Goal: Check status: Check status

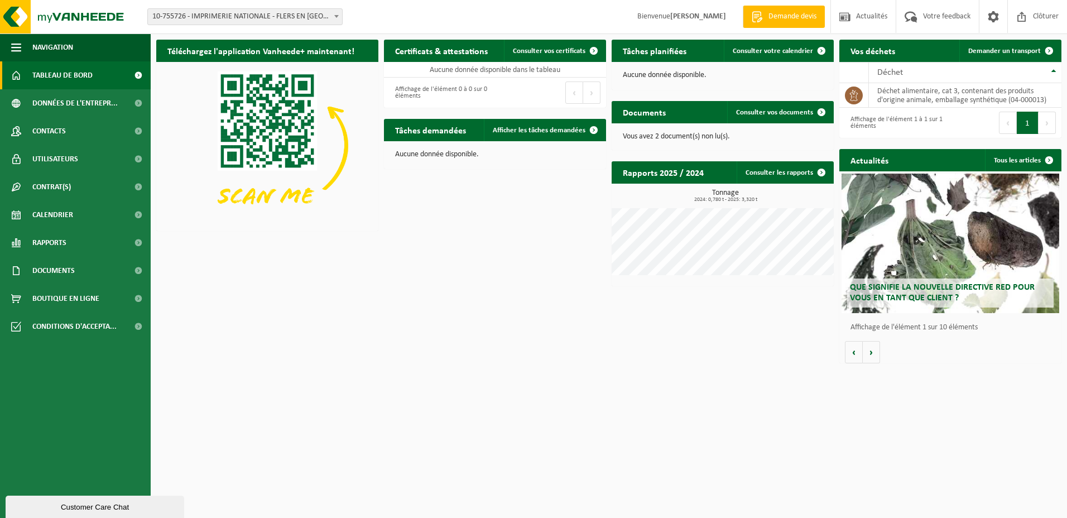
click at [668, 134] on p "Vous avez 2 document(s) non lu(s)." at bounding box center [723, 137] width 200 height 8
click at [773, 104] on link "Consulter vos documents" at bounding box center [779, 112] width 105 height 22
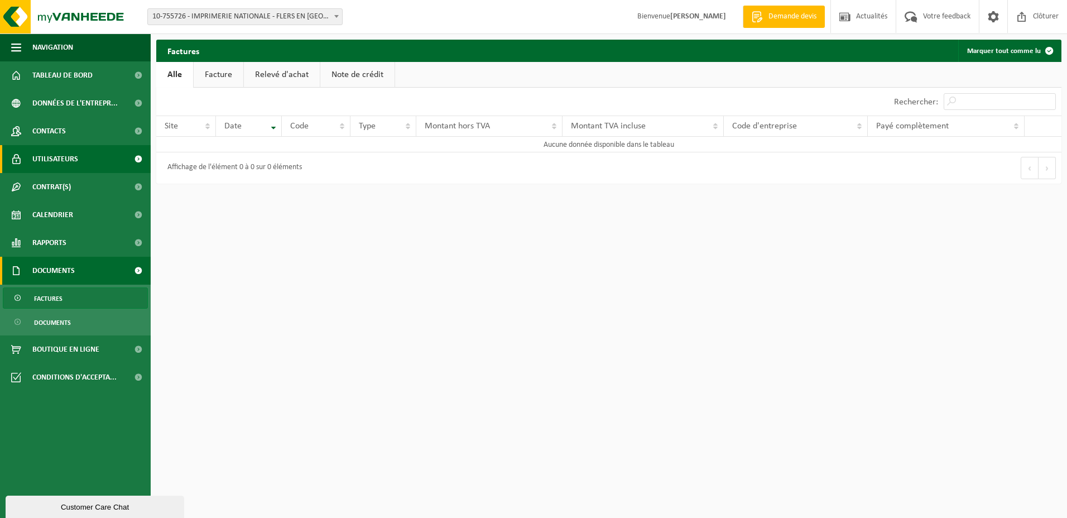
click at [98, 162] on link "Utilisateurs" at bounding box center [75, 159] width 151 height 28
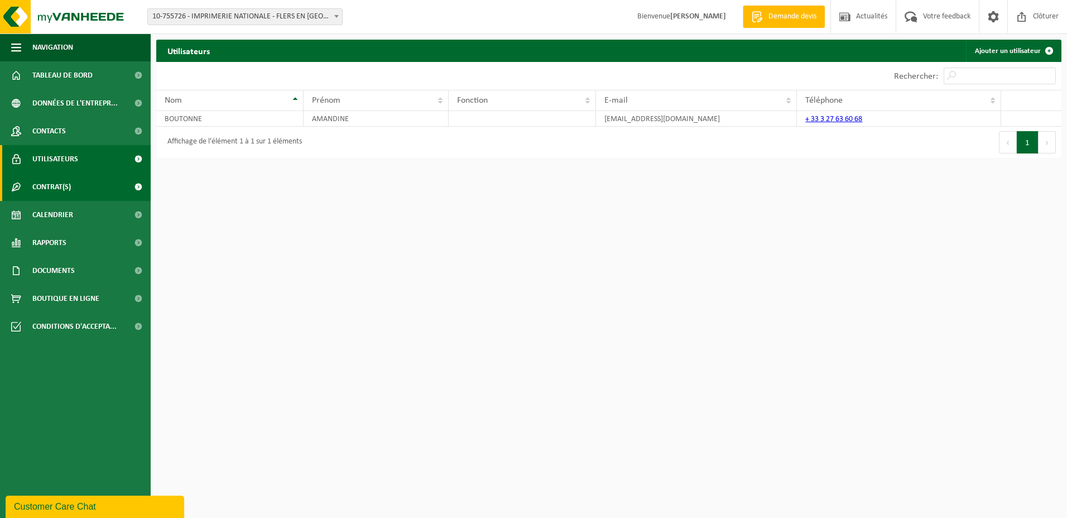
click at [94, 176] on link "Contrat(s)" at bounding box center [75, 187] width 151 height 28
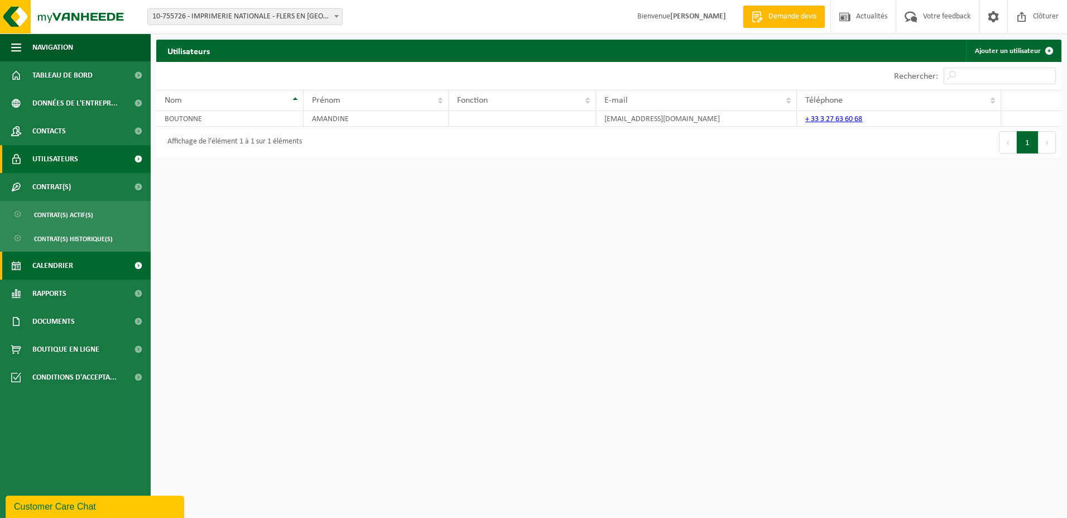
click at [80, 265] on link "Calendrier" at bounding box center [75, 266] width 151 height 28
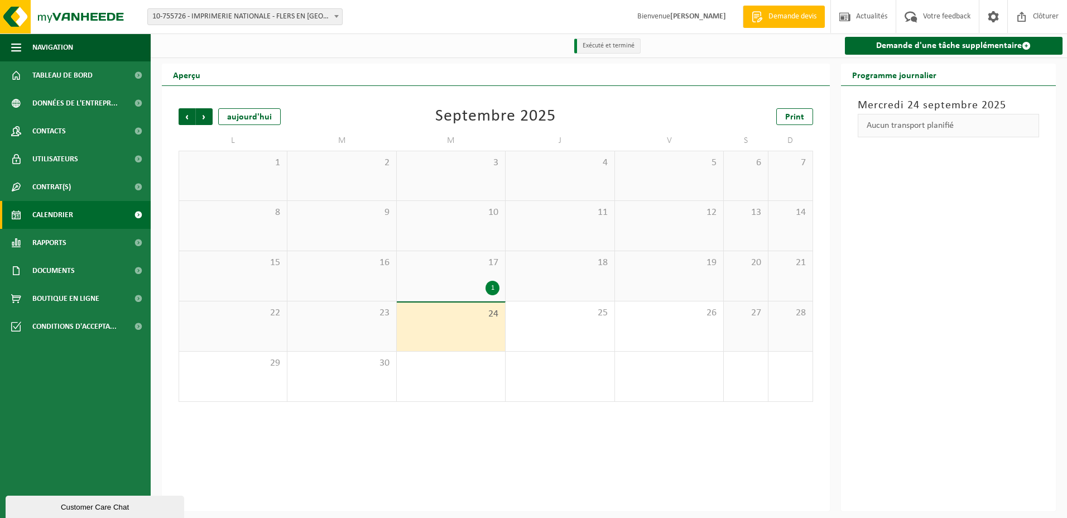
click at [468, 289] on div "1" at bounding box center [450, 288] width 97 height 15
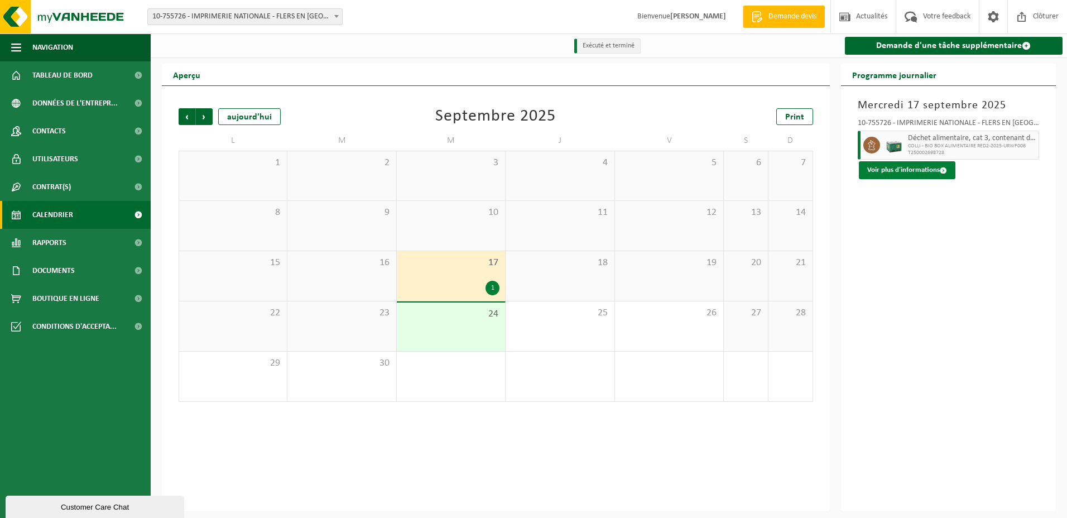
click at [900, 178] on button "Voir plus d'informations" at bounding box center [907, 170] width 97 height 18
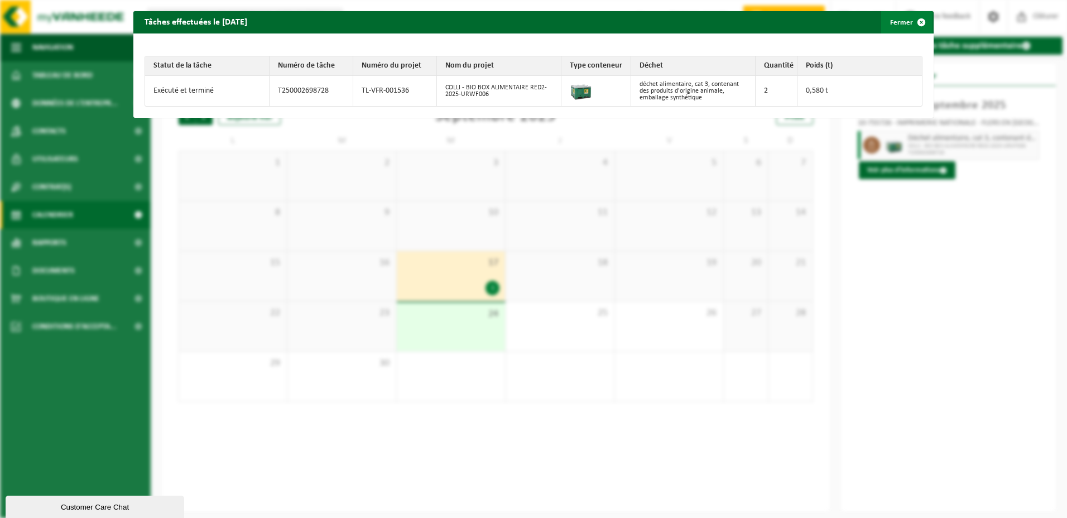
click at [910, 25] on span "button" at bounding box center [921, 22] width 22 height 22
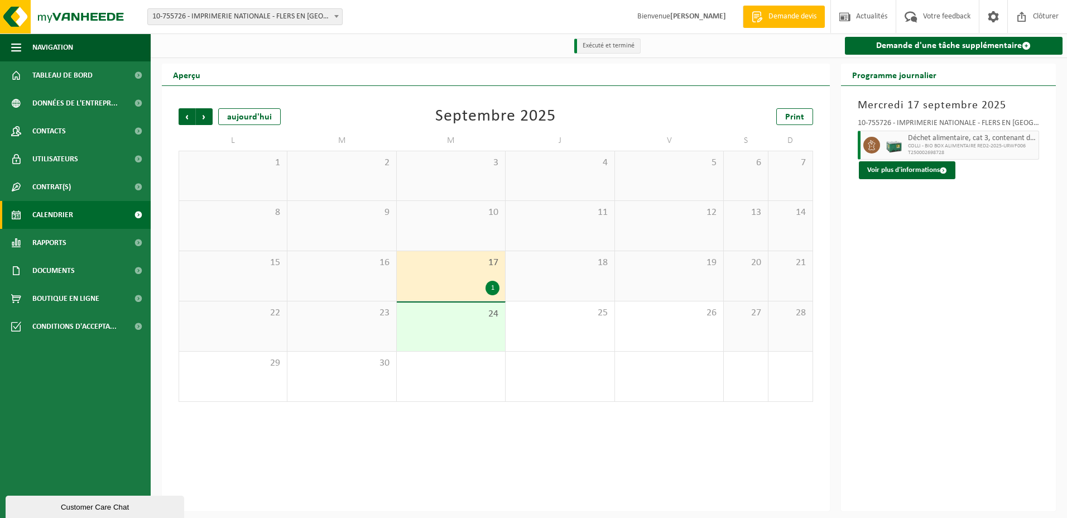
click at [446, 272] on div "17 1" at bounding box center [451, 276] width 108 height 50
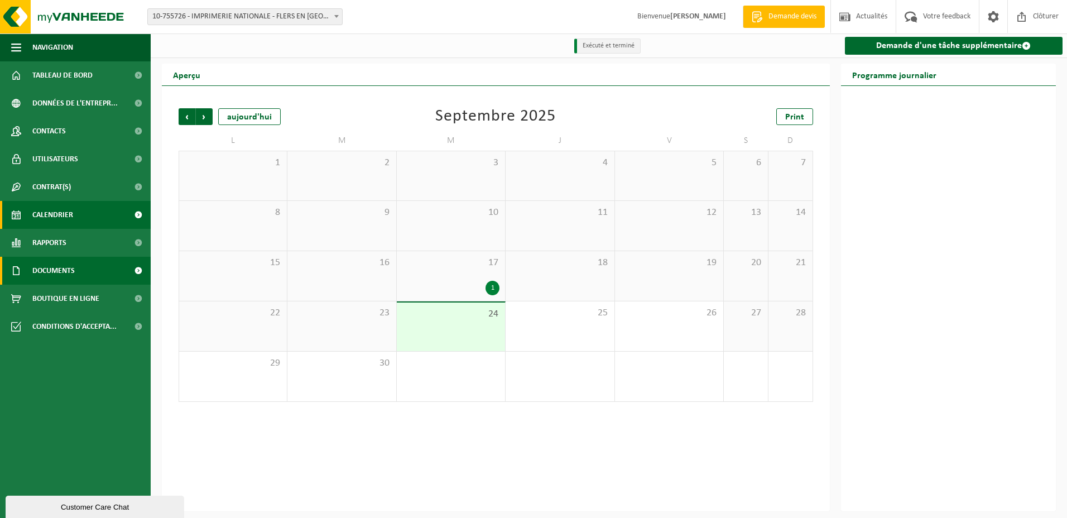
click at [102, 272] on link "Documents" at bounding box center [75, 271] width 151 height 28
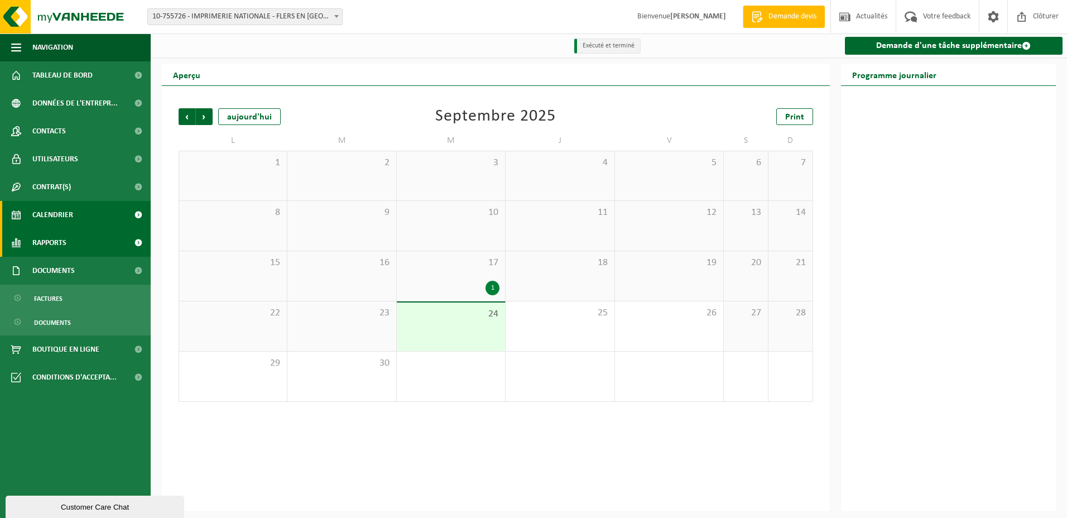
click at [98, 238] on link "Rapports" at bounding box center [75, 243] width 151 height 28
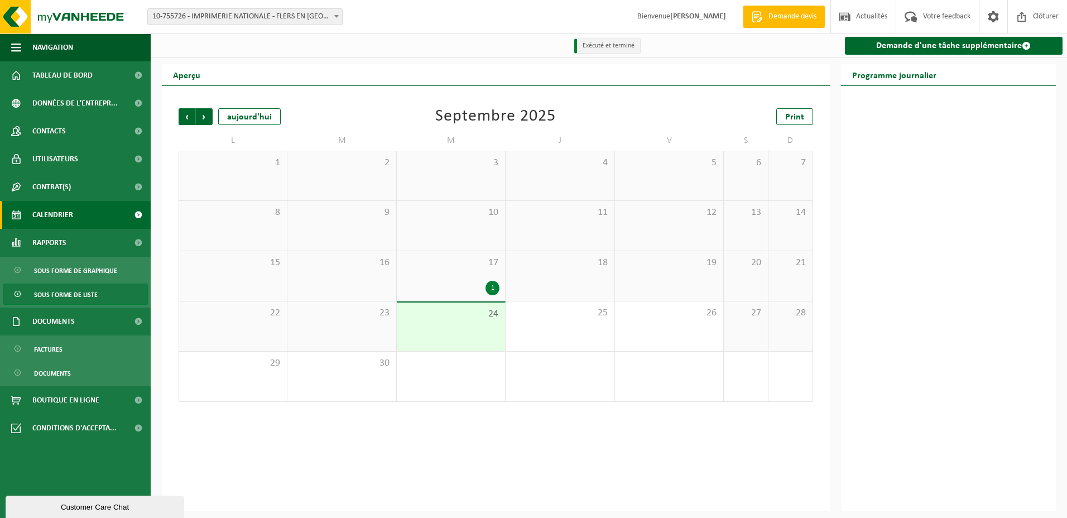
click at [98, 295] on link "Sous forme de liste" at bounding box center [75, 294] width 145 height 21
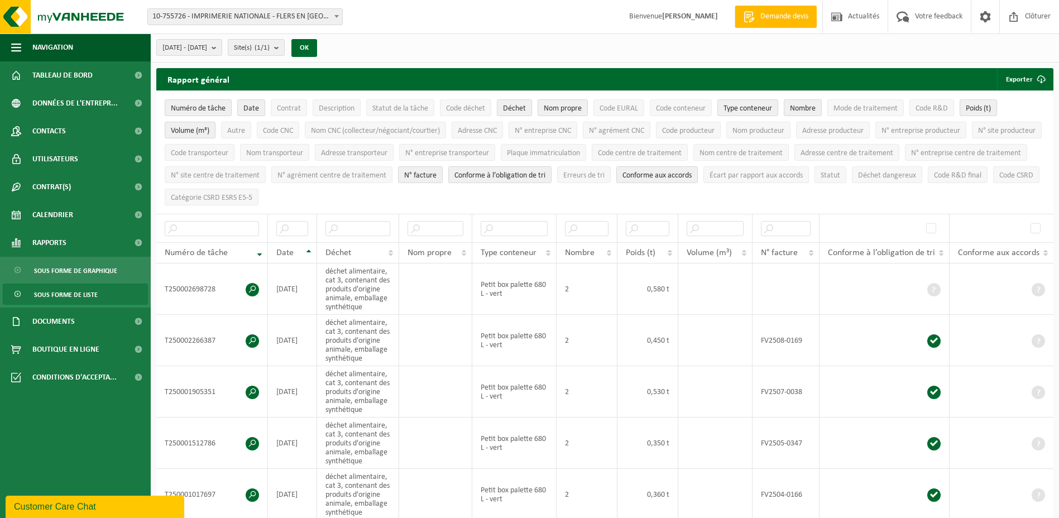
click at [252, 49] on div "[DATE] - [DATE] Mois actuel Mois précédent Les 6 derniers mois Année actuelle L…" at bounding box center [240, 48] width 179 height 24
click at [257, 51] on button "Site(s) (1/1)" at bounding box center [256, 47] width 57 height 17
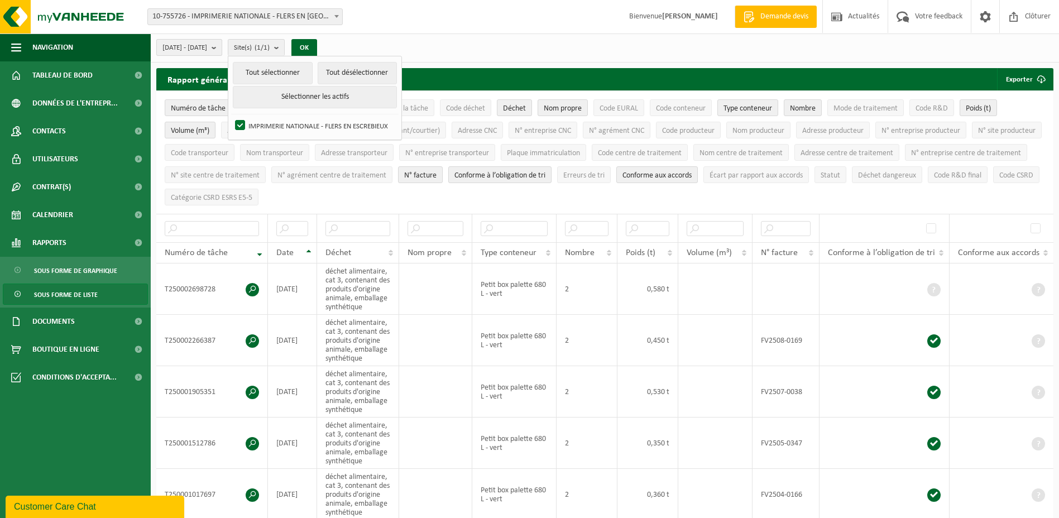
click at [222, 51] on b "submit" at bounding box center [217, 48] width 10 height 16
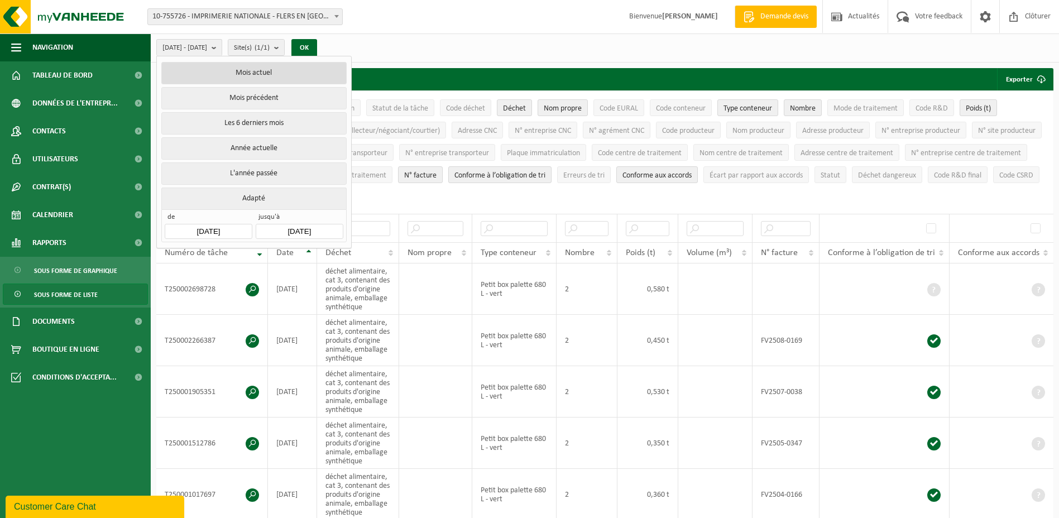
click at [270, 79] on button "Mois actuel" at bounding box center [253, 73] width 185 height 22
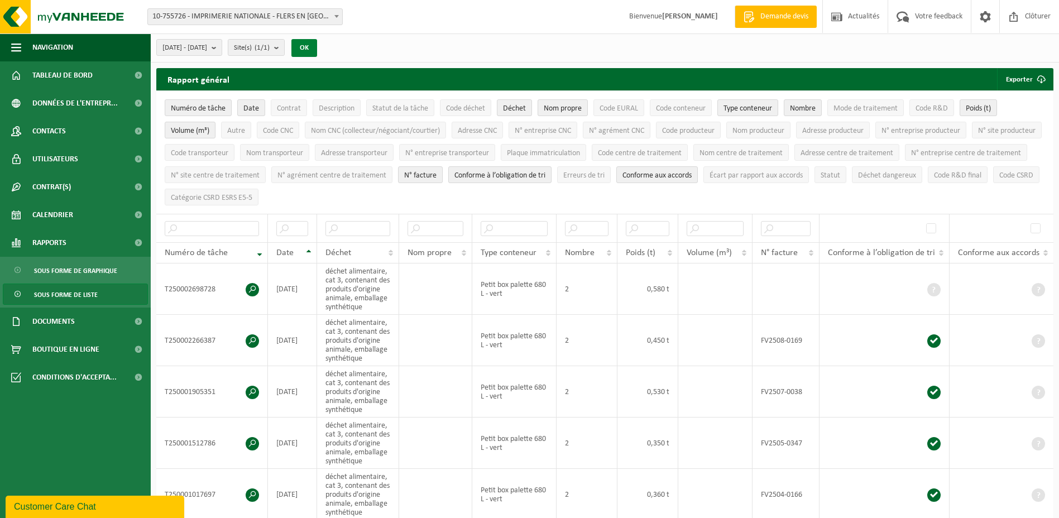
click at [317, 49] on button "OK" at bounding box center [304, 48] width 26 height 18
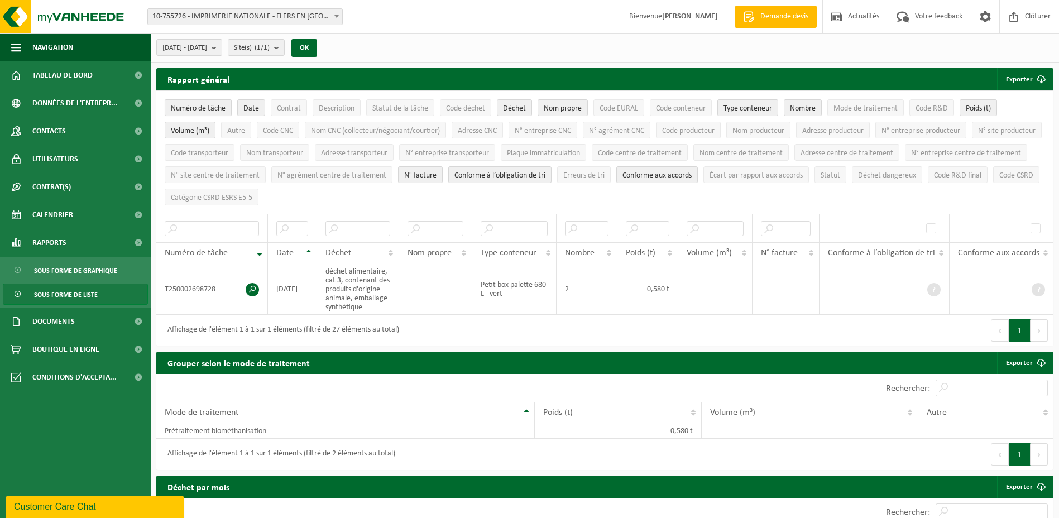
click at [191, 107] on span "Numéro de tâche" at bounding box center [198, 108] width 55 height 8
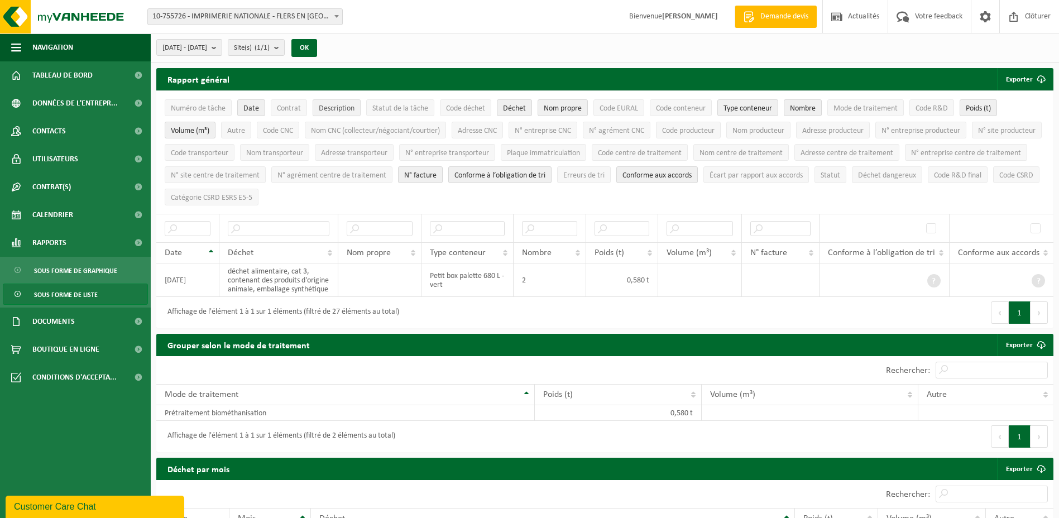
click at [343, 111] on span "Description" at bounding box center [337, 108] width 36 height 8
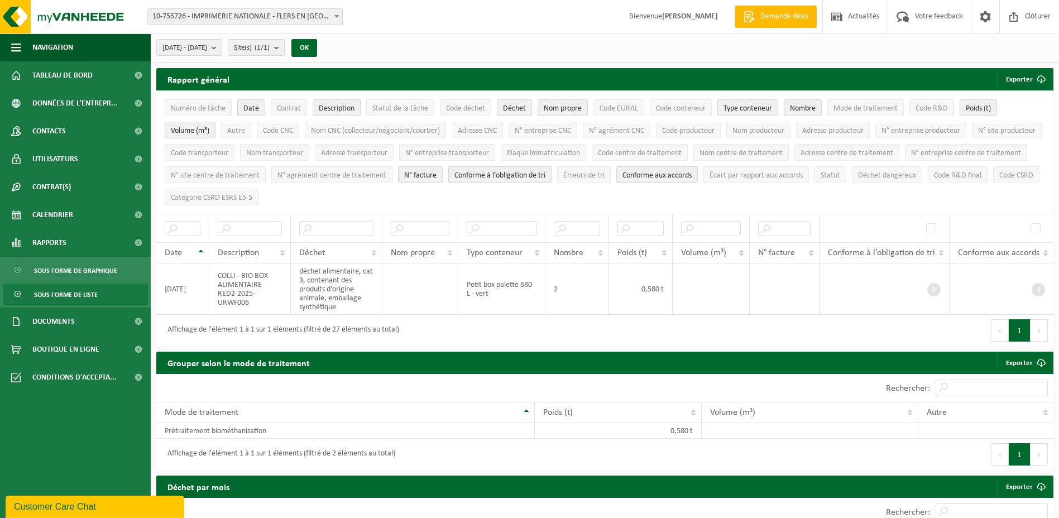
click at [344, 111] on span "Description" at bounding box center [337, 108] width 36 height 8
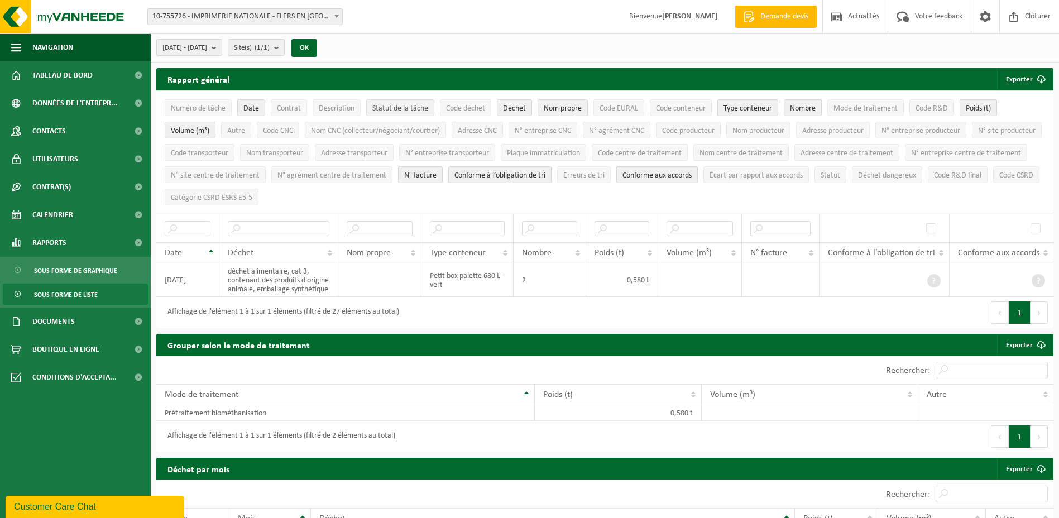
click at [377, 104] on span "Statut de la tâche" at bounding box center [400, 108] width 56 height 8
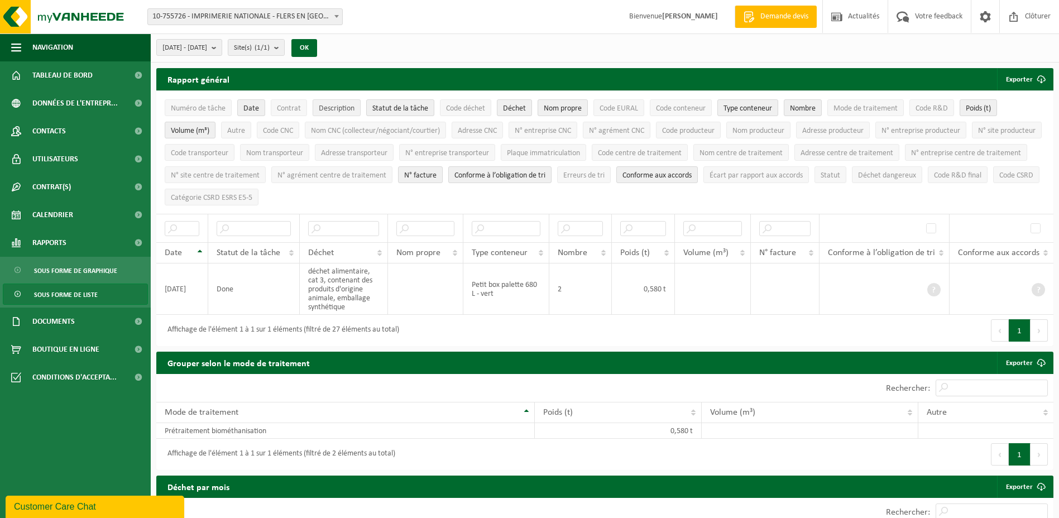
click at [349, 108] on span "Description" at bounding box center [337, 108] width 36 height 8
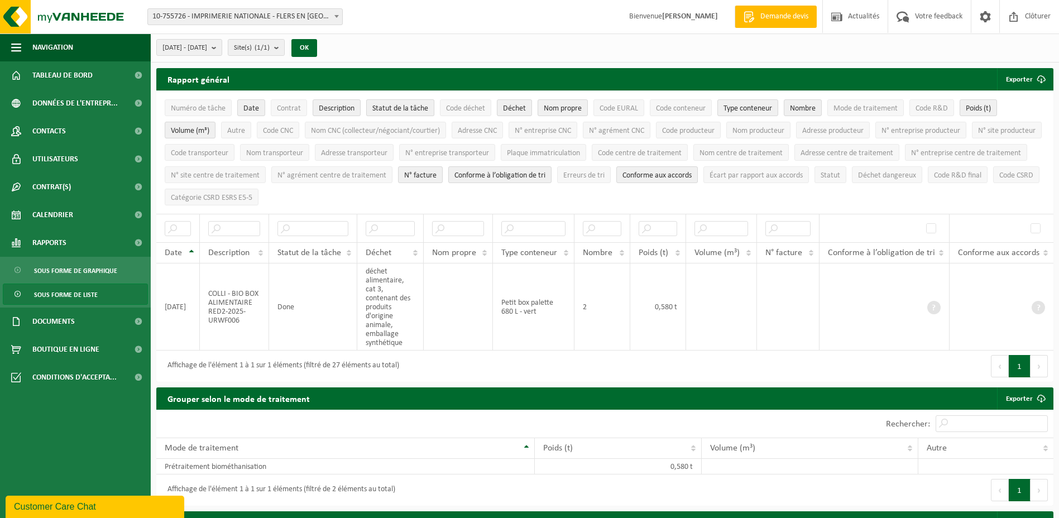
click at [388, 109] on span "Statut de la tâche" at bounding box center [400, 108] width 56 height 8
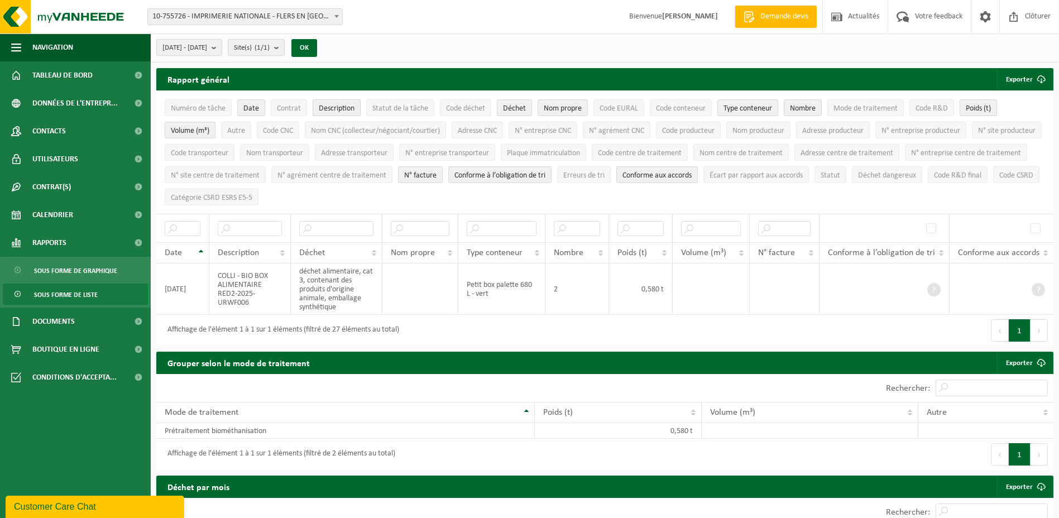
click at [325, 107] on span "Description" at bounding box center [337, 108] width 36 height 8
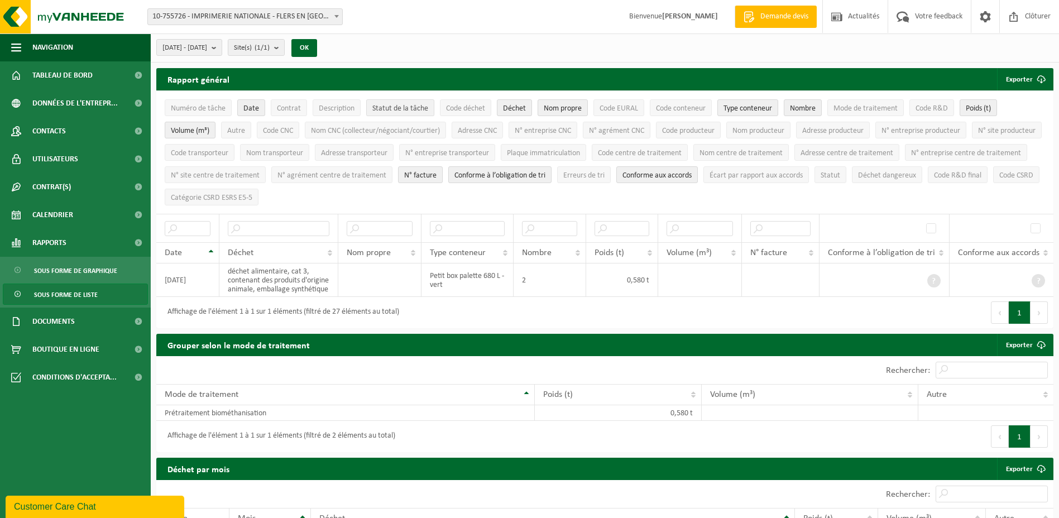
click at [411, 110] on span "Statut de la tâche" at bounding box center [400, 108] width 56 height 8
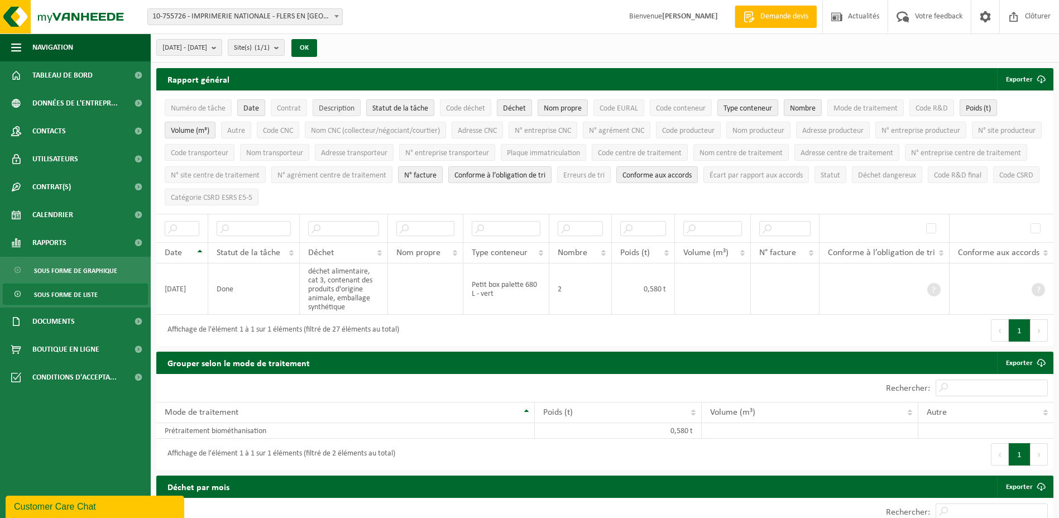
click at [328, 111] on span "Description" at bounding box center [337, 108] width 36 height 8
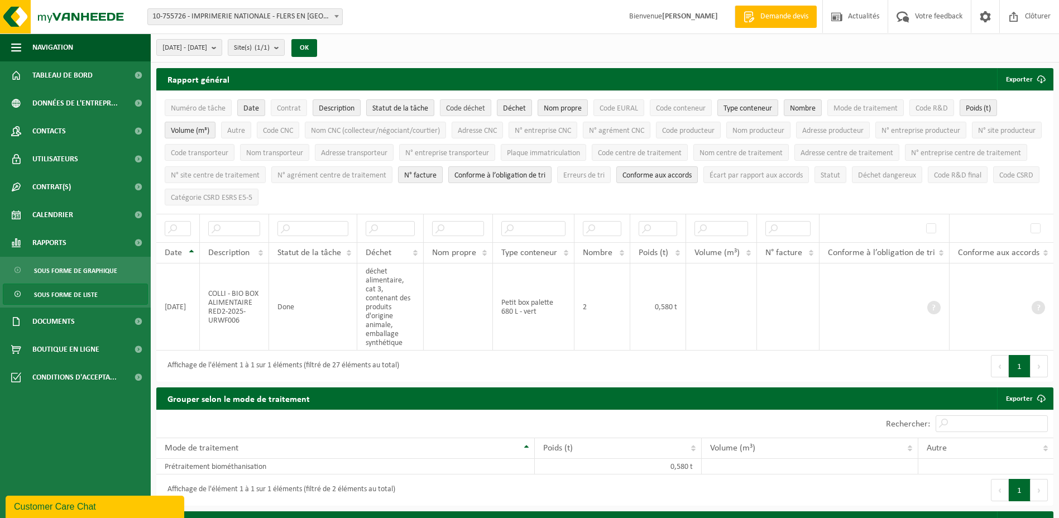
click at [470, 112] on span "Code déchet" at bounding box center [465, 108] width 39 height 8
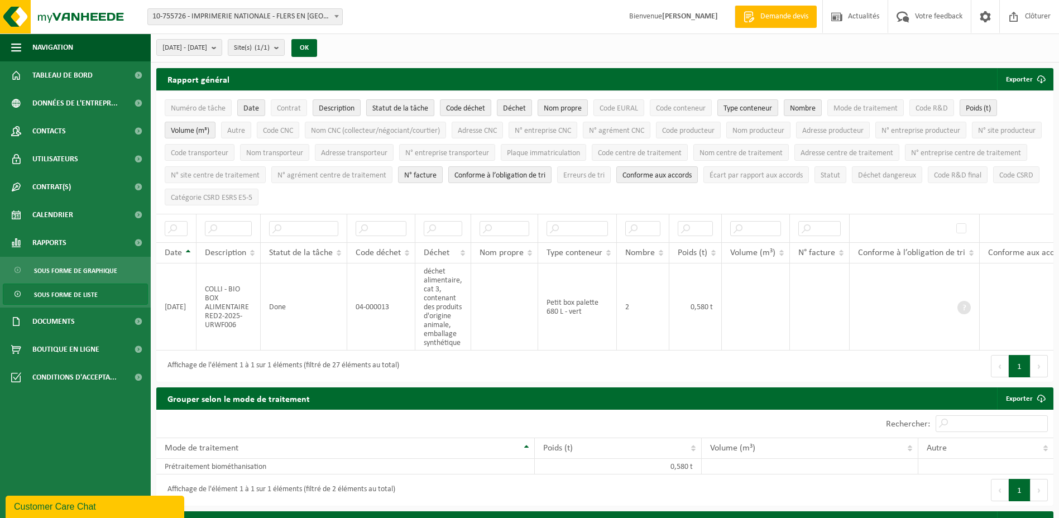
click at [427, 113] on button "Statut de la tâche" at bounding box center [400, 107] width 68 height 17
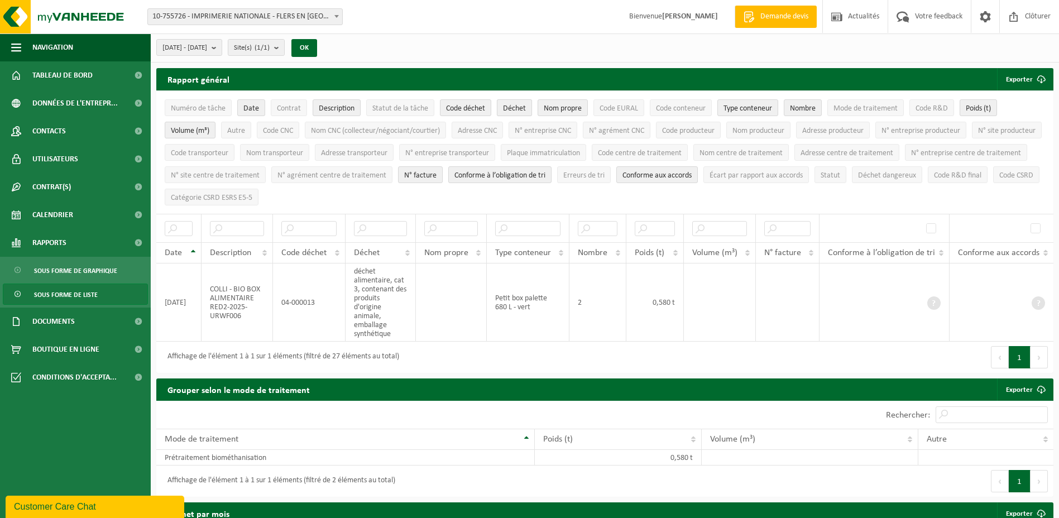
click at [511, 108] on span "Déchet" at bounding box center [514, 108] width 23 height 8
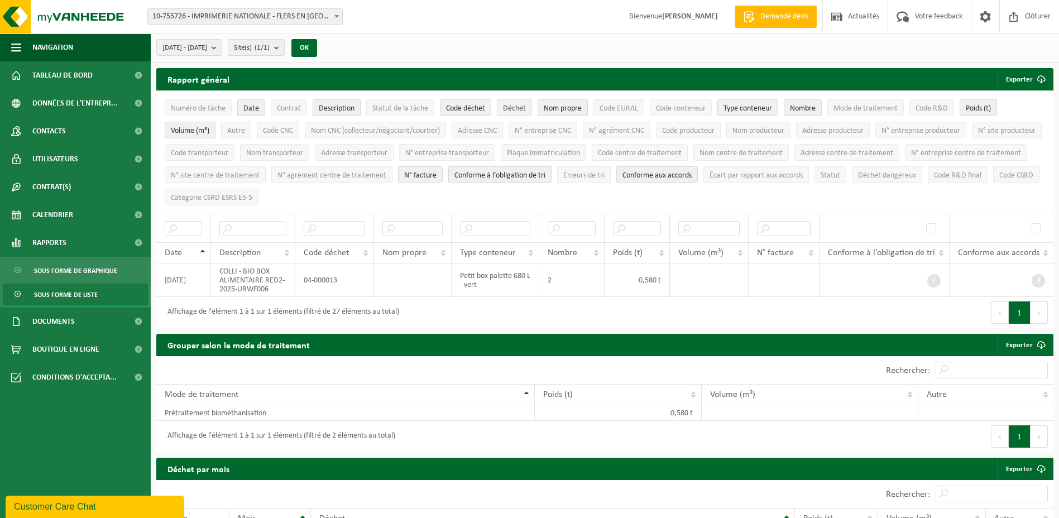
click at [511, 108] on span "Déchet" at bounding box center [514, 108] width 23 height 8
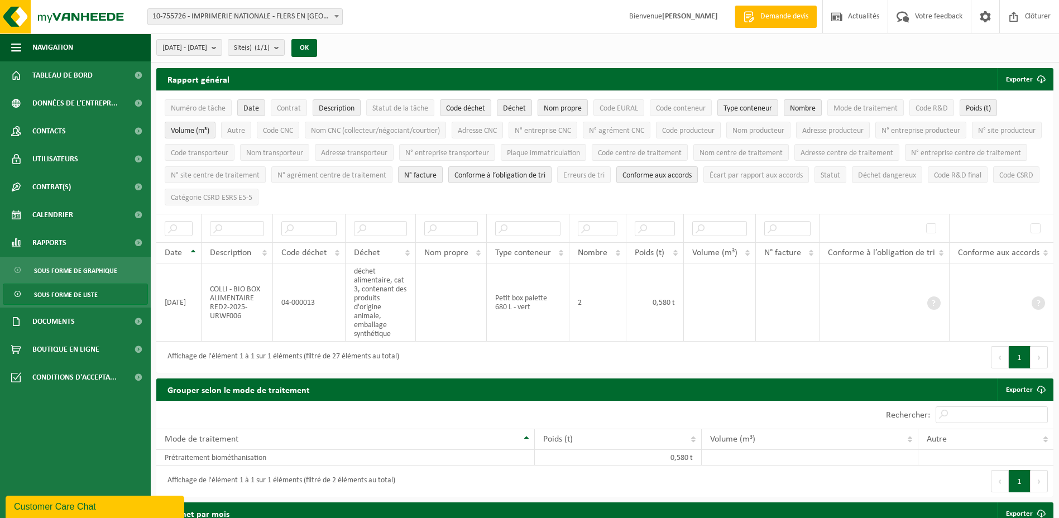
click at [559, 109] on span "Nom propre" at bounding box center [563, 108] width 38 height 8
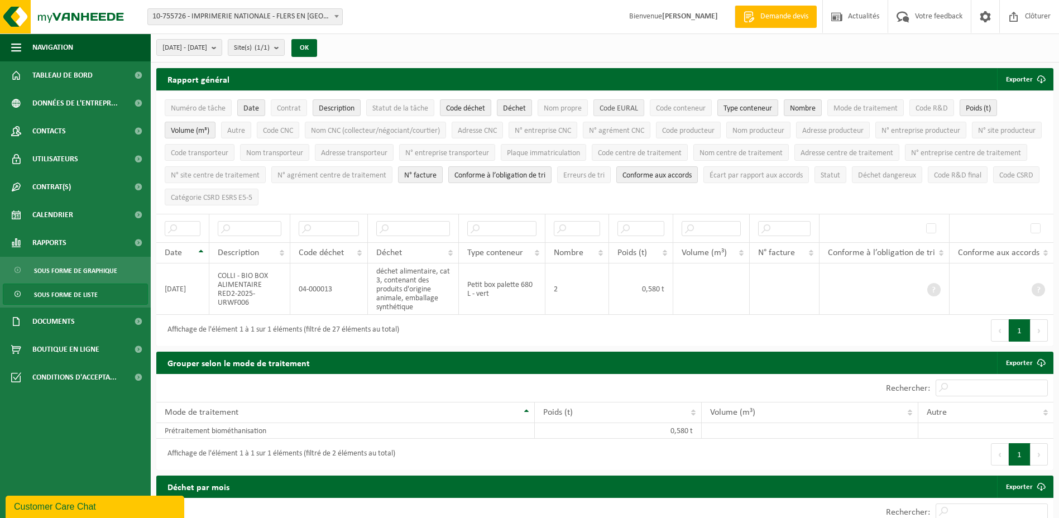
click at [614, 104] on span "Code EURAL" at bounding box center [618, 108] width 39 height 8
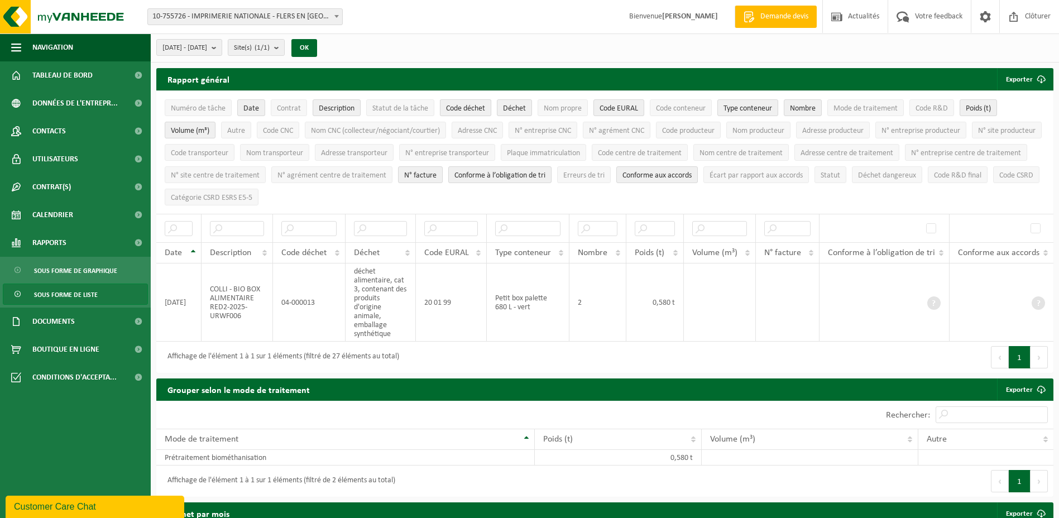
click at [479, 109] on span "Code déchet" at bounding box center [465, 108] width 39 height 8
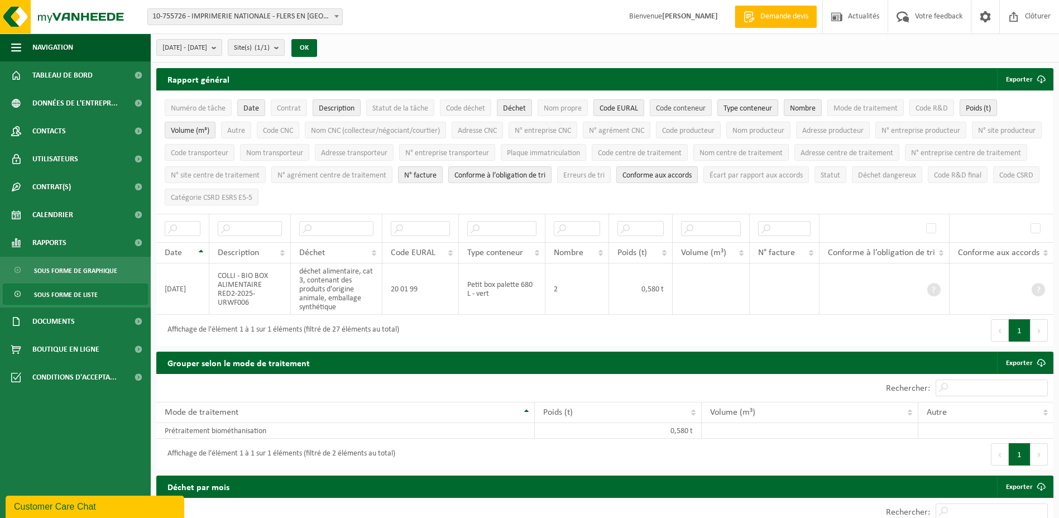
click at [683, 111] on span "Code conteneur" at bounding box center [681, 108] width 50 height 8
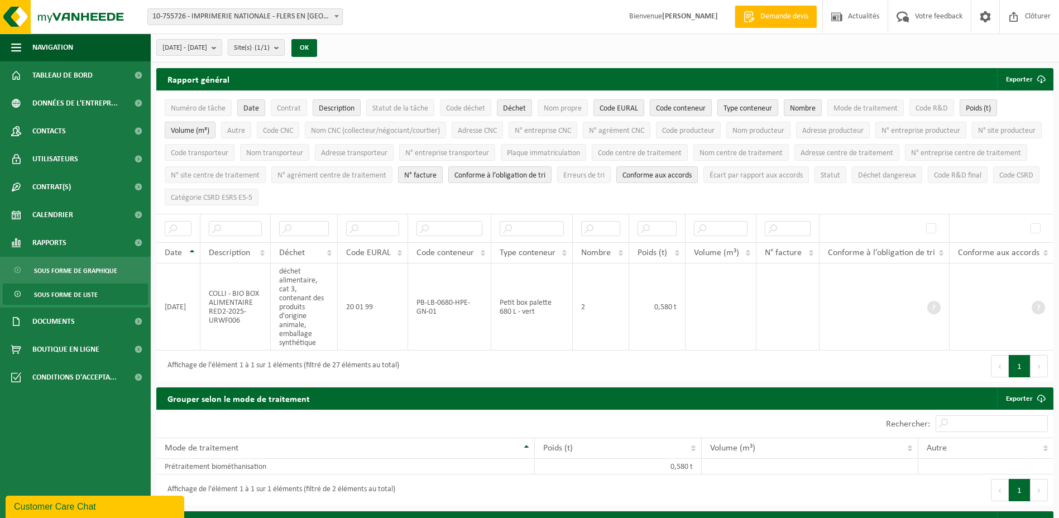
click at [683, 111] on span "Code conteneur" at bounding box center [681, 108] width 50 height 8
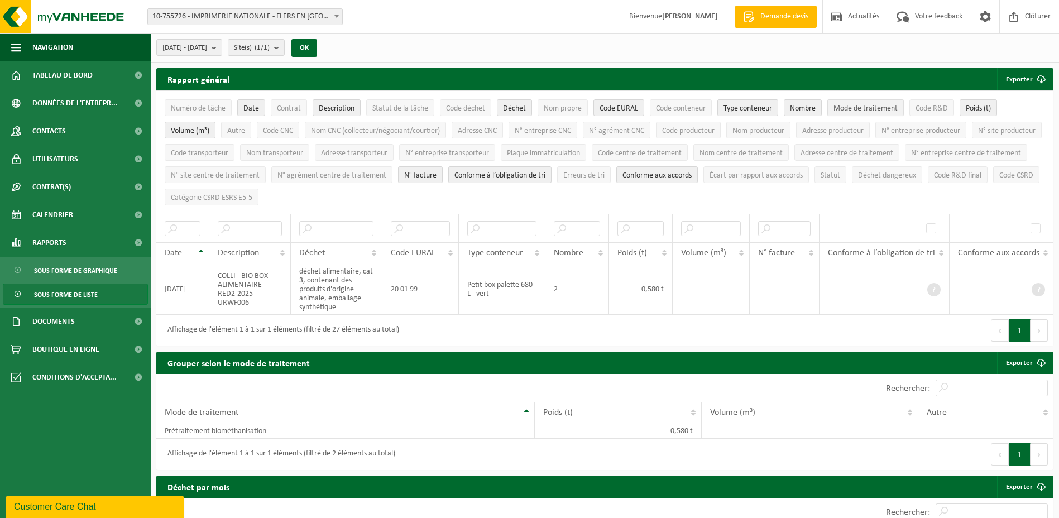
click at [854, 108] on span "Mode de traitement" at bounding box center [865, 108] width 64 height 8
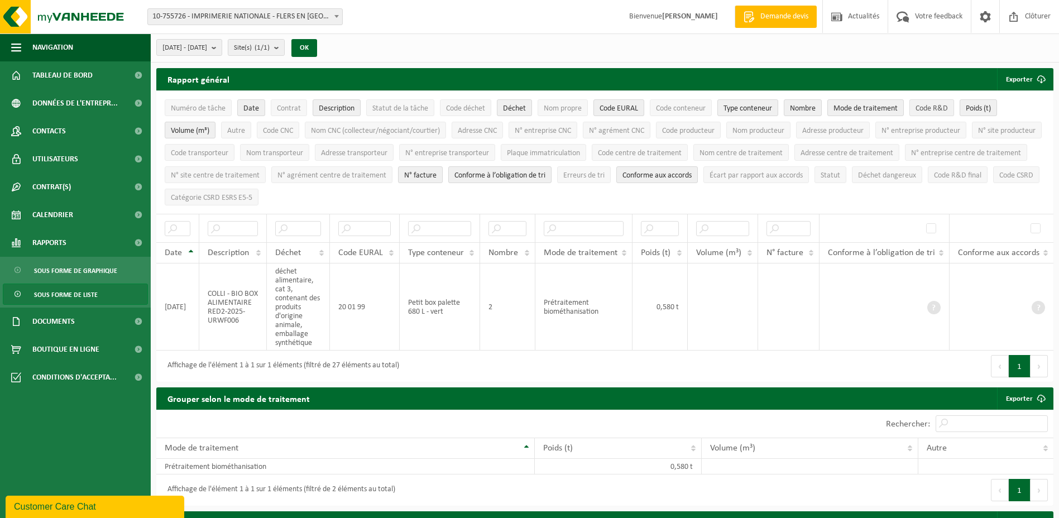
click at [938, 112] on span "Code R&D" at bounding box center [931, 108] width 32 height 8
click at [195, 128] on span "Volume (m³)" at bounding box center [190, 131] width 39 height 8
click at [407, 132] on span "Nom CNC (collecteur/négociant/courtier)" at bounding box center [375, 131] width 129 height 8
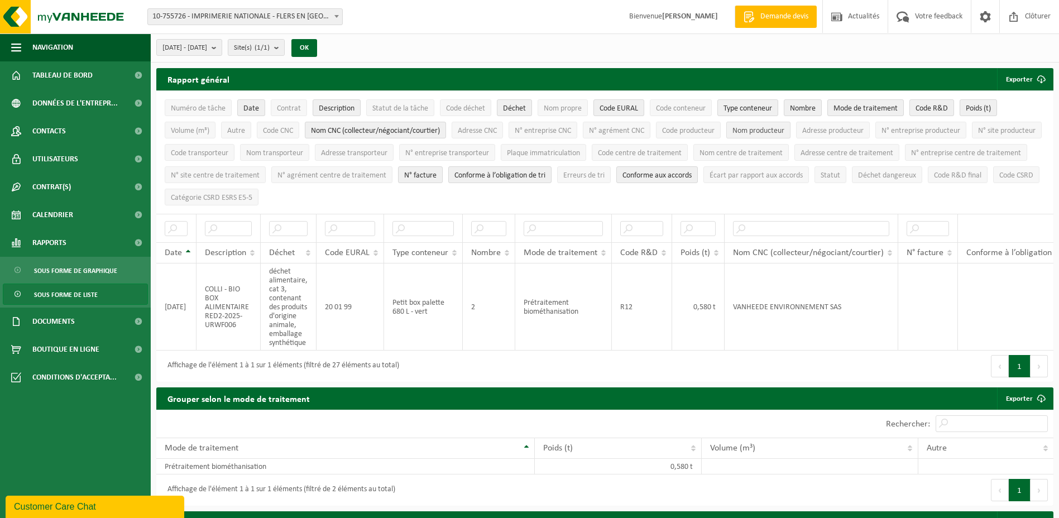
click at [777, 132] on span "Nom producteur" at bounding box center [758, 131] width 52 height 8
click at [303, 152] on span "Nom transporteur" at bounding box center [274, 153] width 57 height 8
click at [782, 150] on span "Nom centre de traitement" at bounding box center [740, 153] width 83 height 8
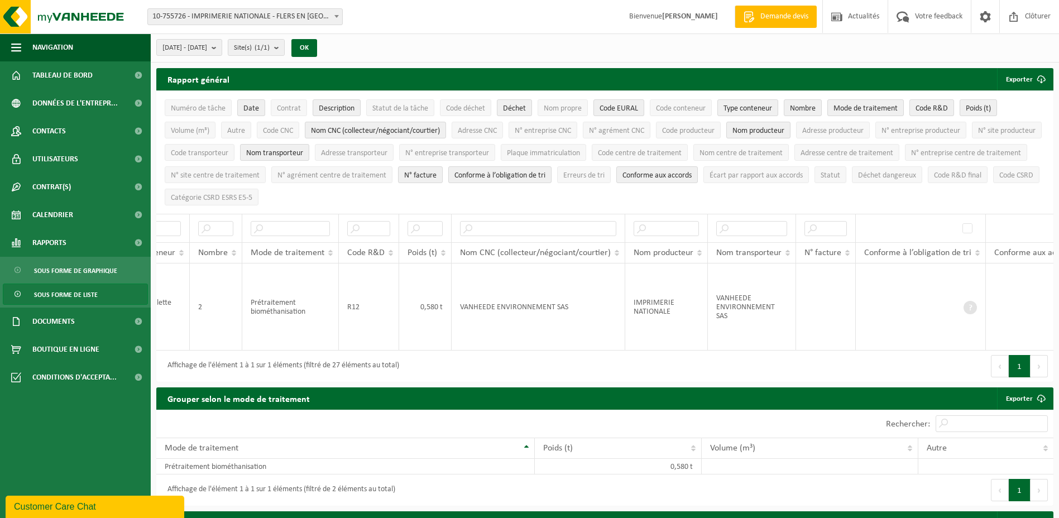
scroll to position [0, 305]
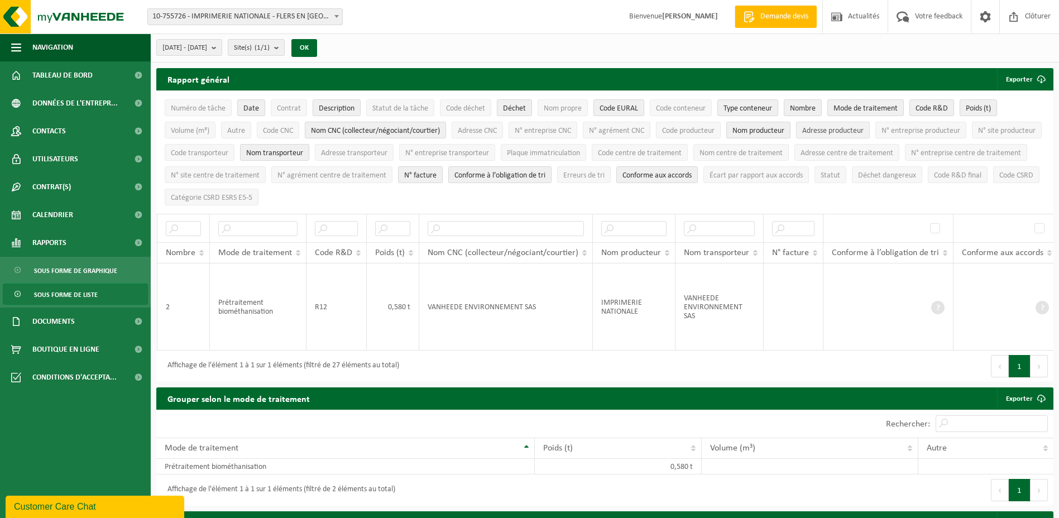
click at [826, 127] on span "Adresse producteur" at bounding box center [832, 131] width 61 height 8
click at [759, 131] on span "Nom producteur" at bounding box center [758, 131] width 52 height 8
click at [758, 130] on span "Nom producteur" at bounding box center [758, 131] width 52 height 8
click at [681, 153] on span "Code centre de traitement" at bounding box center [640, 153] width 84 height 8
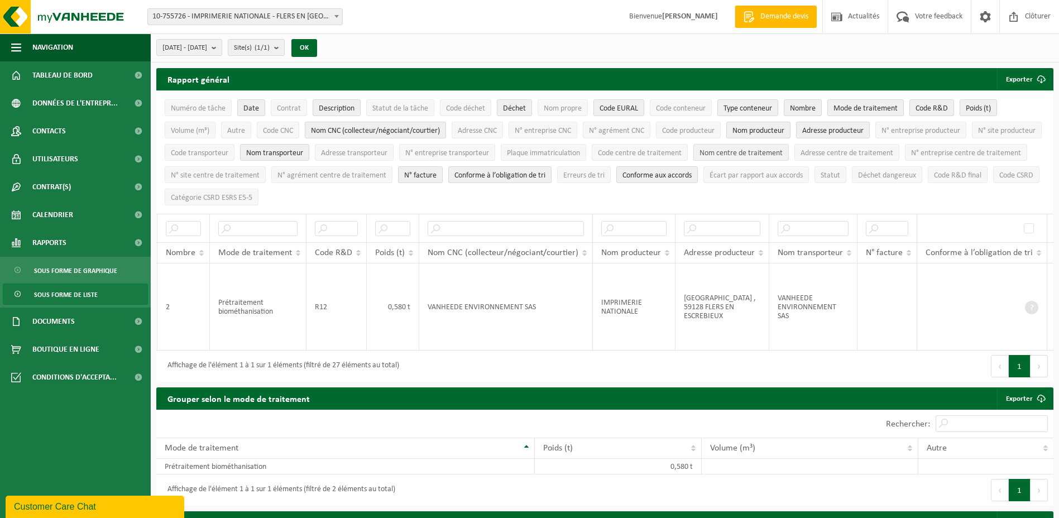
click at [782, 149] on span "Nom centre de traitement" at bounding box center [740, 153] width 83 height 8
click at [554, 176] on li "Conforme à l’obligation de tri" at bounding box center [499, 175] width 109 height 22
click at [436, 177] on span "N° facture" at bounding box center [420, 175] width 32 height 8
click at [545, 177] on span "Conforme à l’obligation de tri" at bounding box center [499, 175] width 91 height 8
click at [692, 173] on span "Conforme aux accords" at bounding box center [656, 175] width 69 height 8
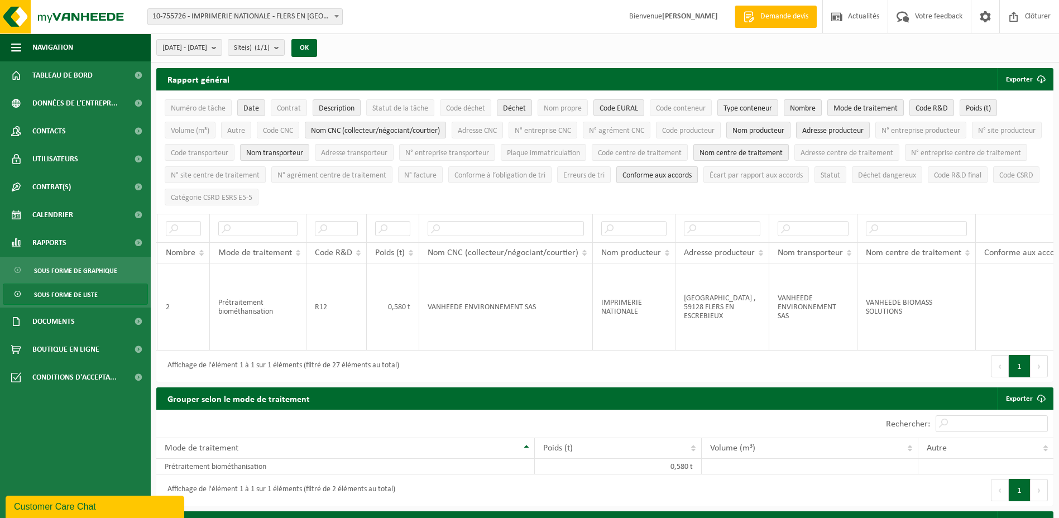
scroll to position [0, 227]
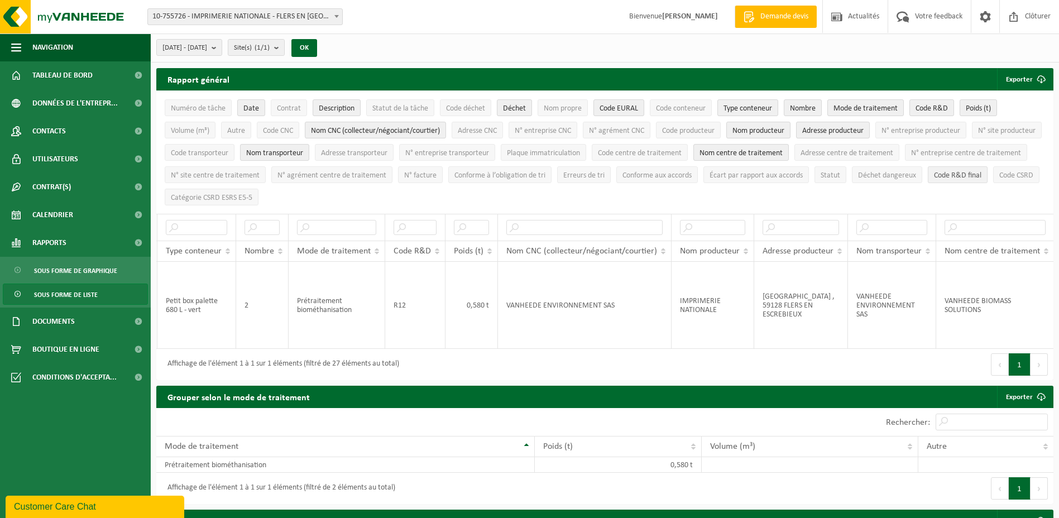
click at [934, 180] on span "Code R&D final" at bounding box center [957, 175] width 47 height 8
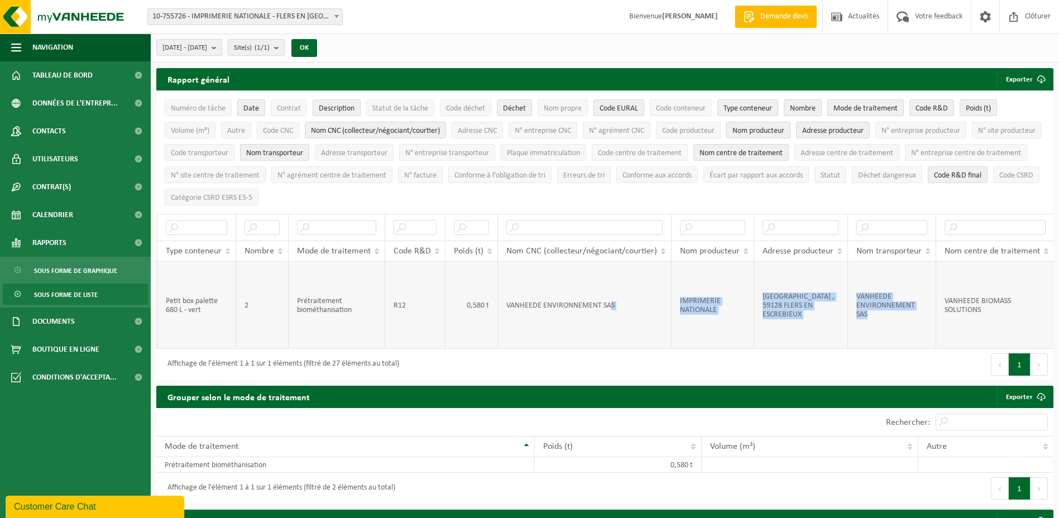
drag, startPoint x: 610, startPoint y: 353, endPoint x: 877, endPoint y: 349, distance: 266.8
click at [877, 349] on tr "2025-09-17 COLLI - BIO BOX ALIMENTAIRE RED2-2025-URWF006 déchet alimentaire, ca…" at bounding box center [531, 305] width 1202 height 87
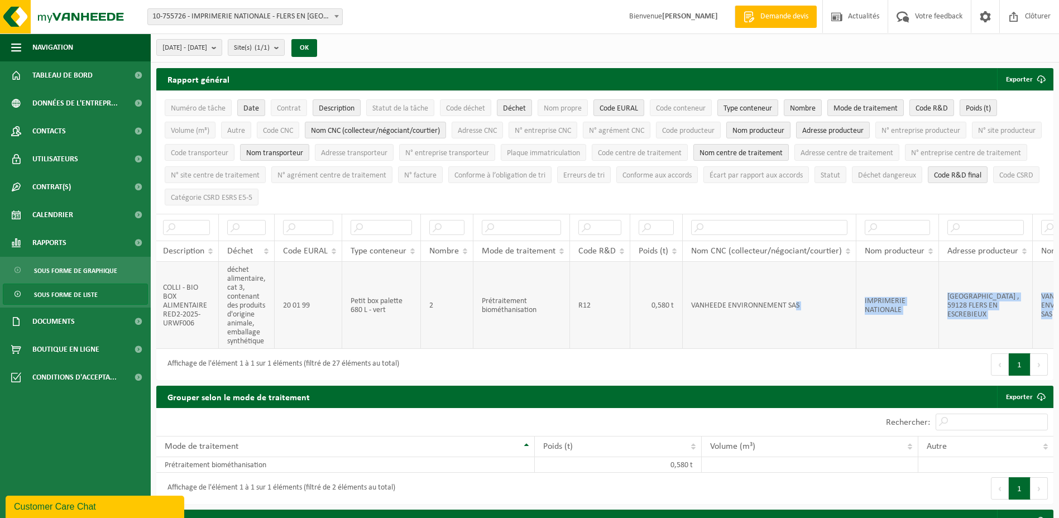
scroll to position [0, 0]
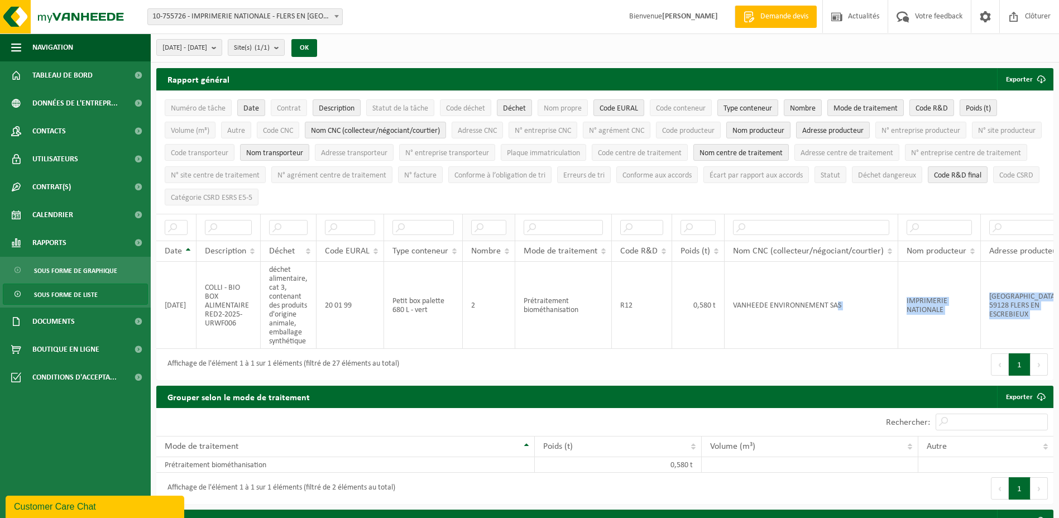
click at [509, 224] on th at bounding box center [489, 227] width 52 height 27
click at [511, 205] on ul "Numéro de tâche Date Contrat Description Statut de la tâche Code déchet Déchet …" at bounding box center [604, 152] width 897 height 123
drag, startPoint x: 460, startPoint y: 224, endPoint x: 407, endPoint y: 226, distance: 53.1
click at [407, 226] on input "text" at bounding box center [422, 227] width 61 height 15
click at [328, 108] on span "Description" at bounding box center [337, 108] width 36 height 8
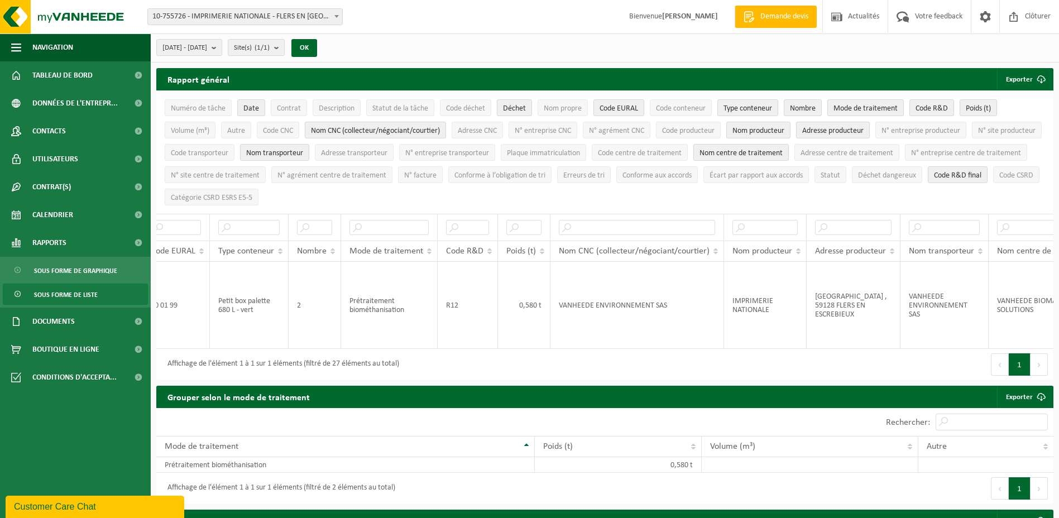
scroll to position [0, 117]
click at [817, 131] on span "Adresse producteur" at bounding box center [832, 131] width 61 height 8
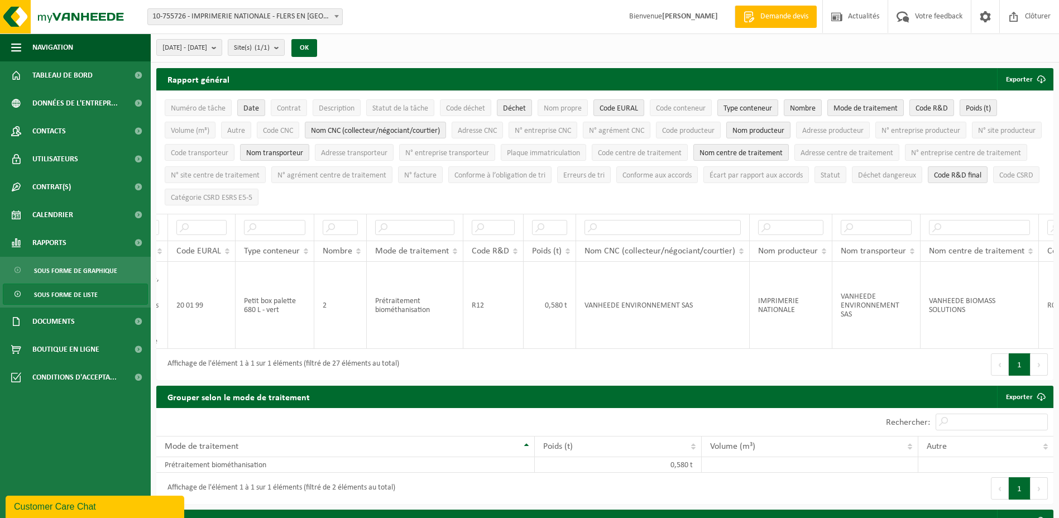
scroll to position [0, 104]
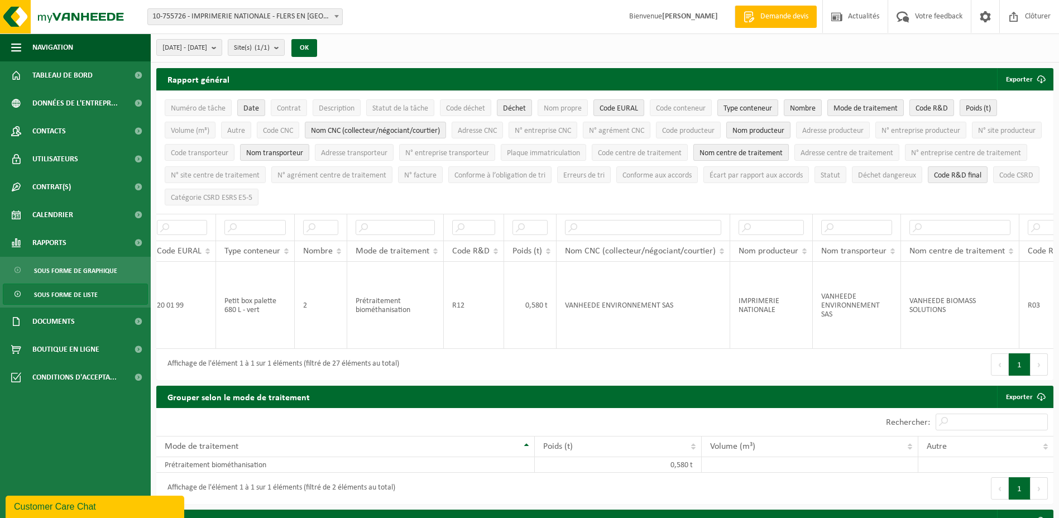
click at [782, 155] on span "Nom centre de traitement" at bounding box center [740, 153] width 83 height 8
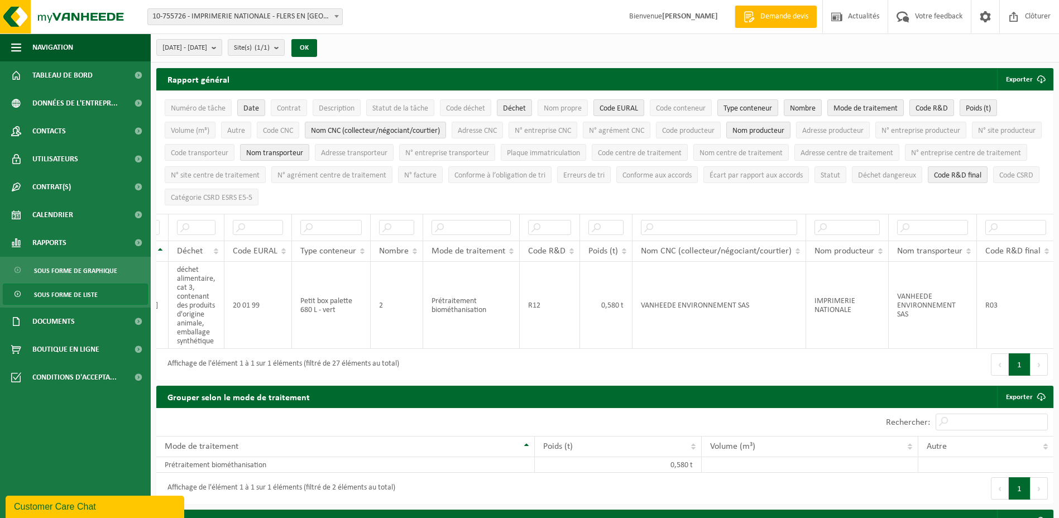
scroll to position [0, 0]
